Goal: Information Seeking & Learning: Learn about a topic

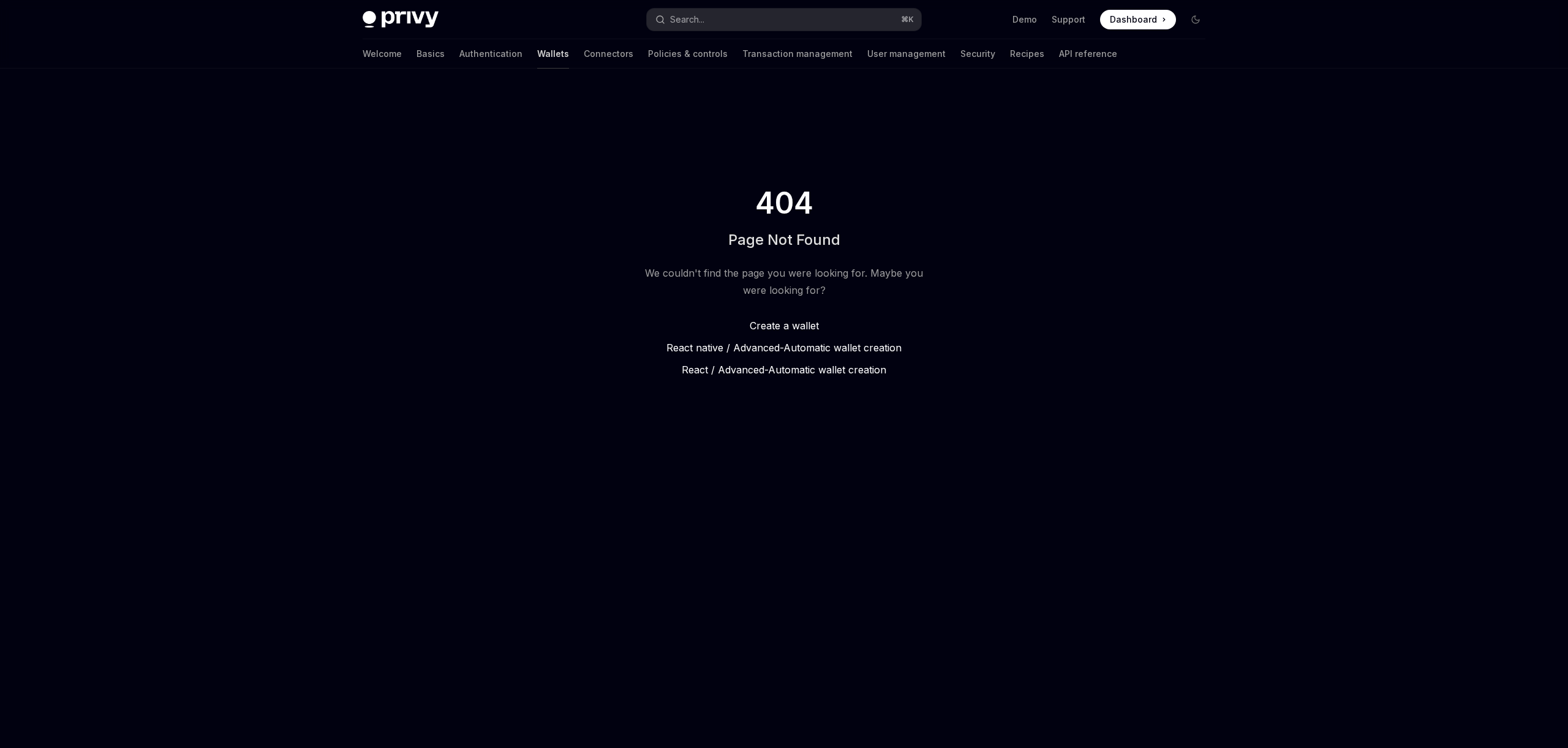
click at [537, 53] on link "Wallets" at bounding box center [554, 54] width 32 height 29
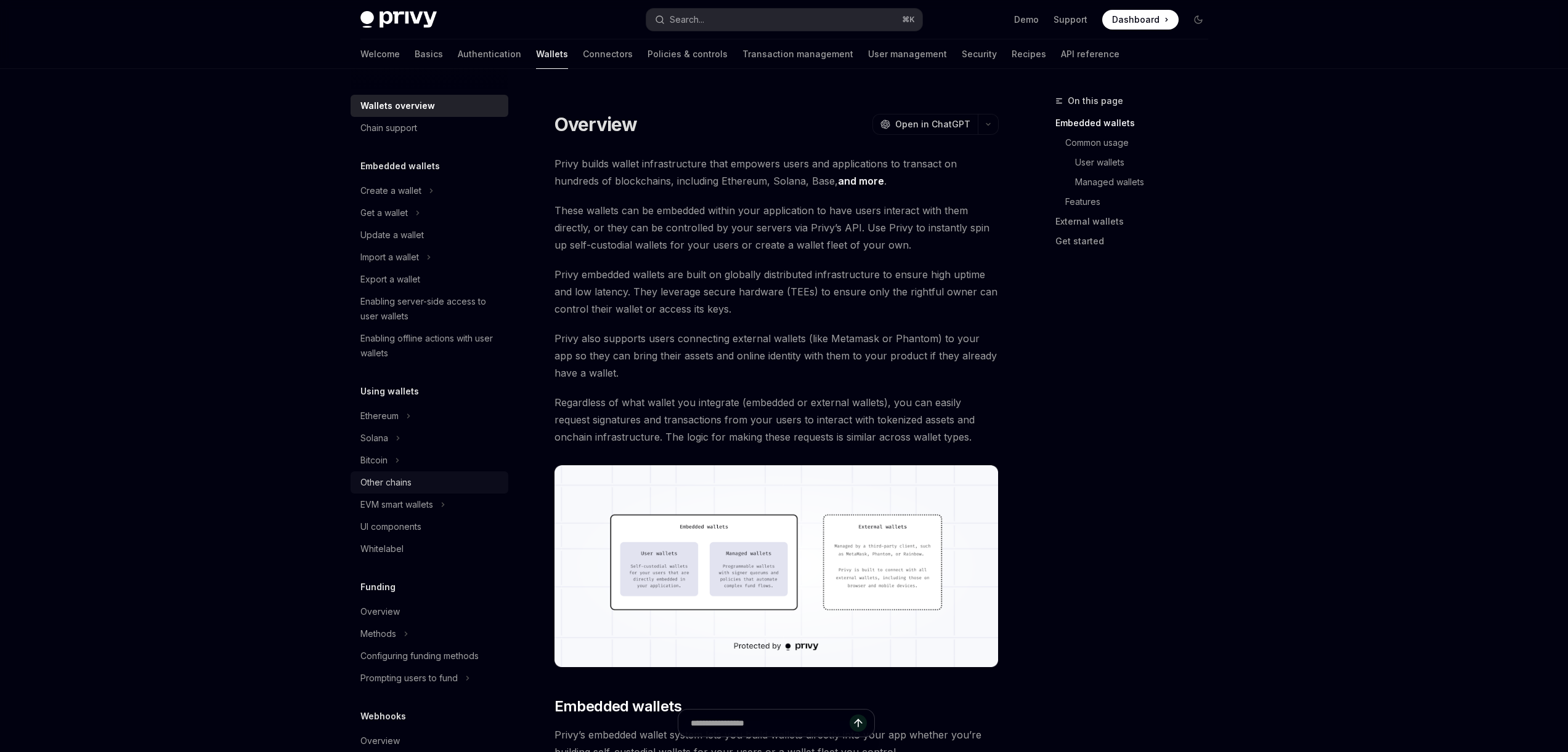
click at [398, 486] on div "Other chains" at bounding box center [386, 482] width 51 height 15
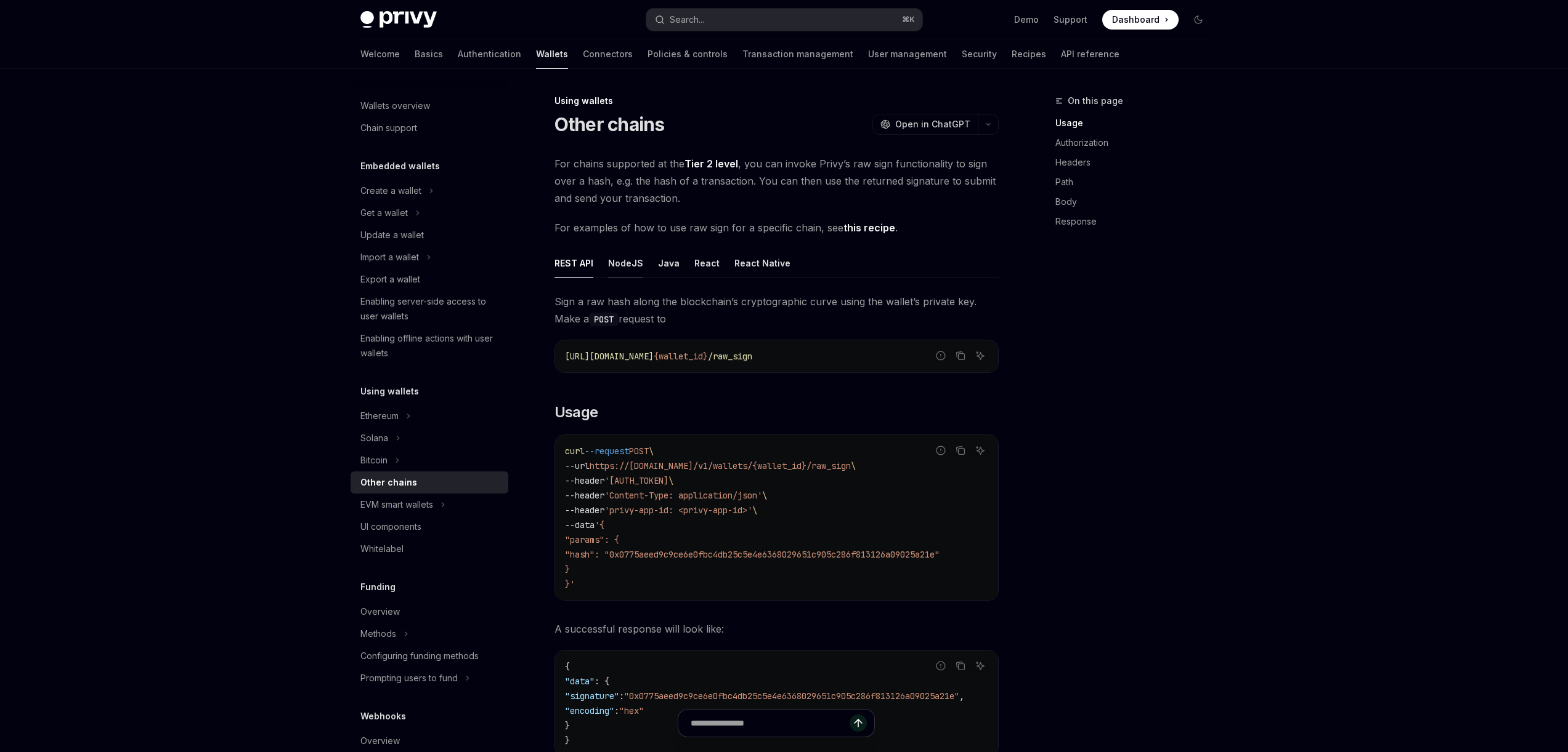
click at [623, 268] on button "NodeJS" at bounding box center [626, 262] width 35 height 29
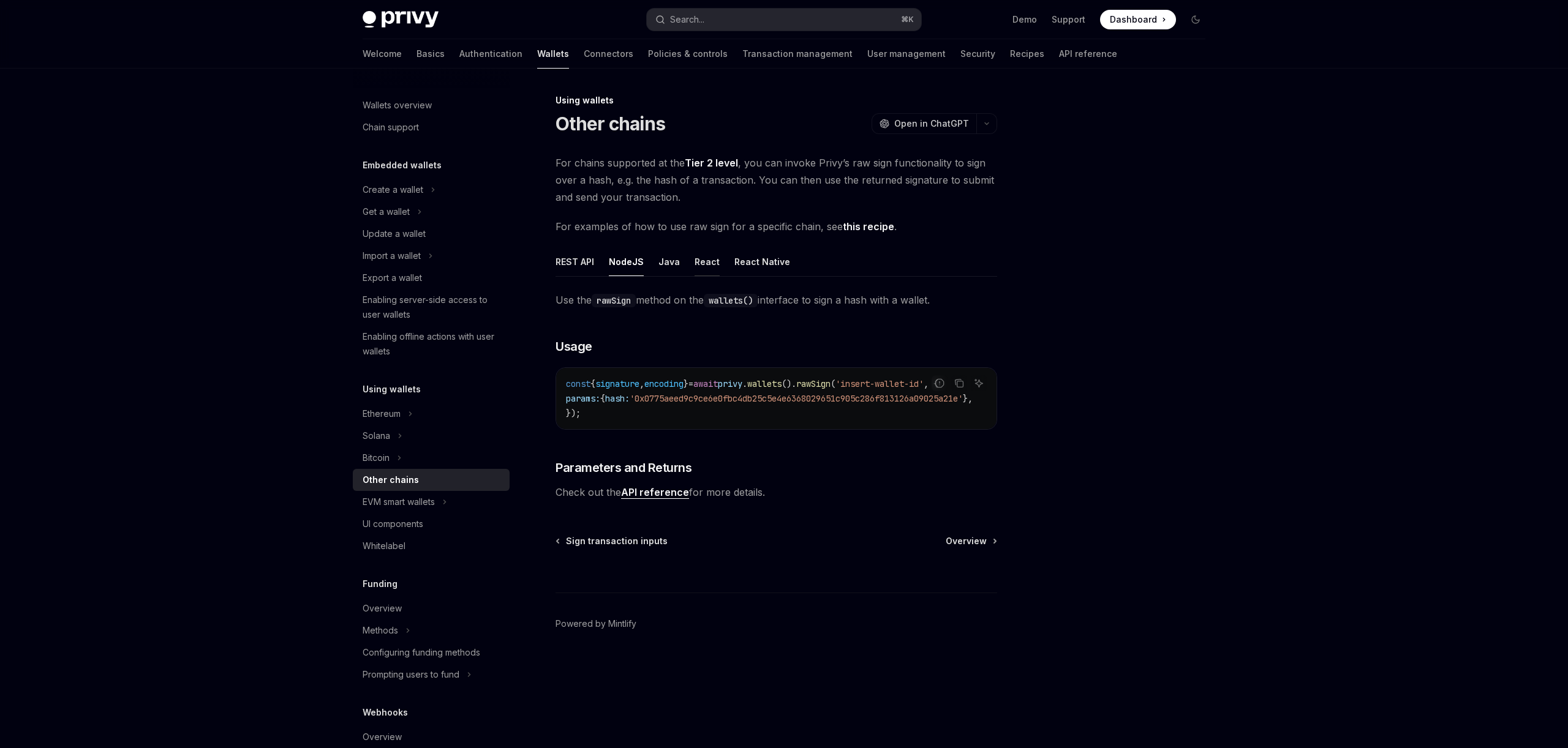
click at [703, 270] on button "React" at bounding box center [707, 261] width 25 height 28
type textarea "*"
